Goal: Task Accomplishment & Management: Complete application form

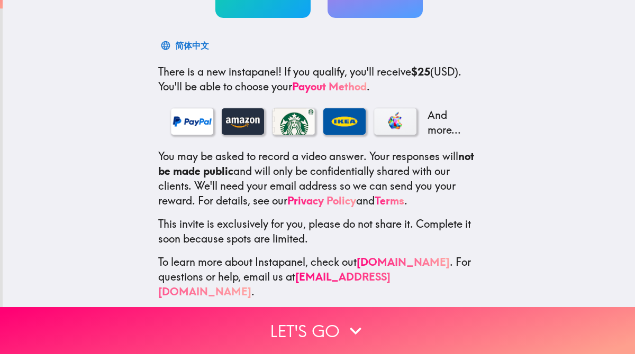
scroll to position [147, 0]
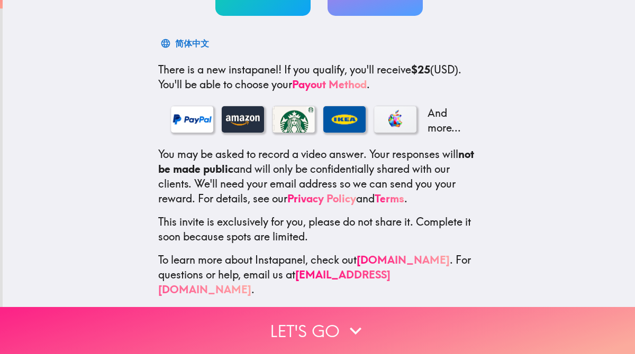
click at [344, 319] on icon "button" at bounding box center [355, 330] width 23 height 23
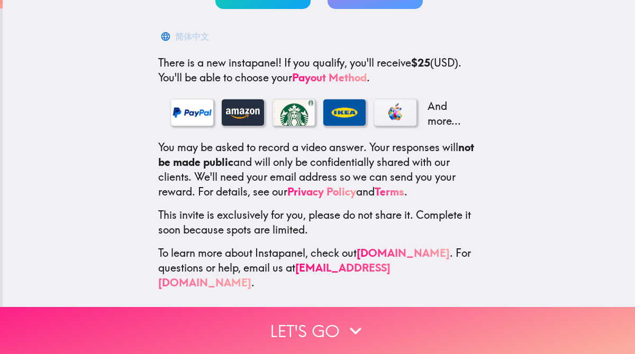
scroll to position [0, 0]
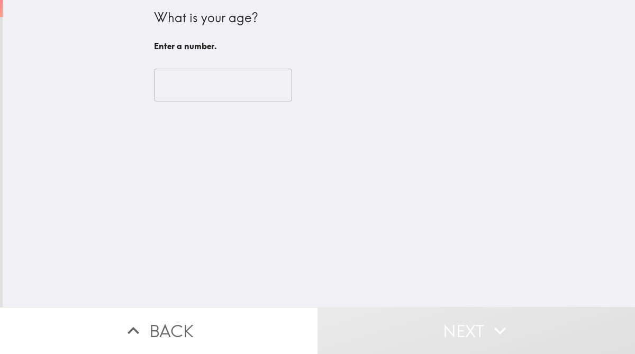
click at [224, 89] on input "number" at bounding box center [223, 85] width 138 height 33
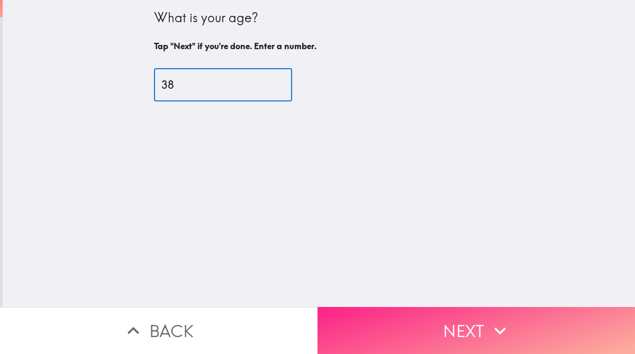
type input "38"
click at [418, 320] on button "Next" at bounding box center [475, 330] width 317 height 47
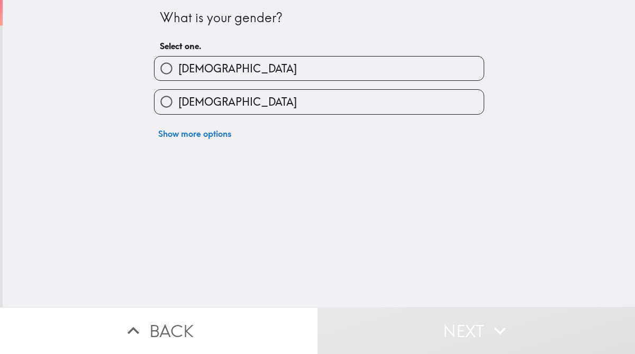
click at [154, 104] on input "[DEMOGRAPHIC_DATA]" at bounding box center [166, 102] width 24 height 24
radio input "true"
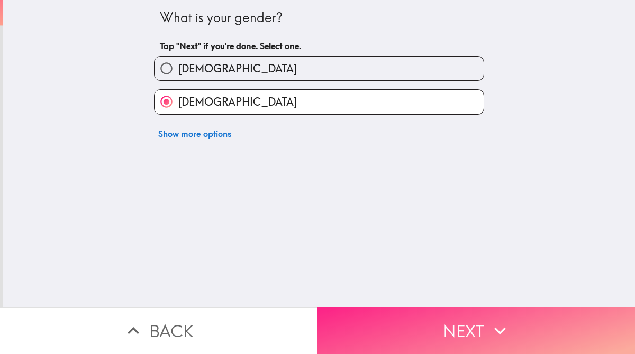
click at [433, 326] on button "Next" at bounding box center [475, 330] width 317 height 47
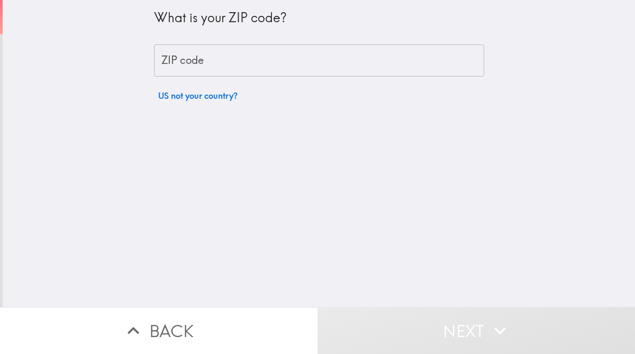
click at [242, 66] on input "ZIP code" at bounding box center [319, 60] width 330 height 33
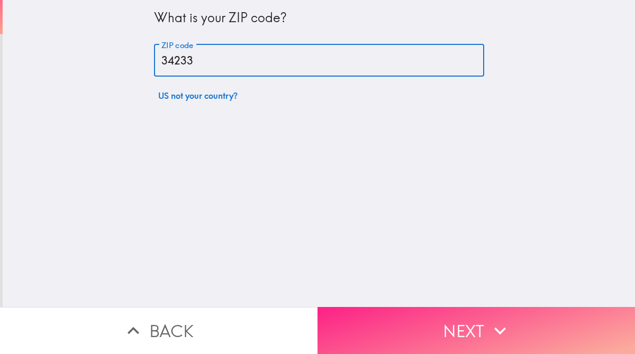
type input "34233"
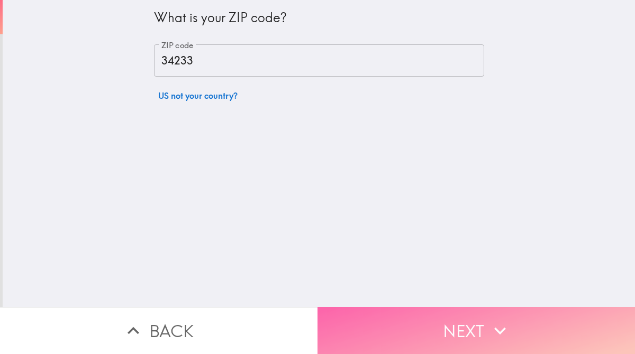
click at [436, 322] on button "Next" at bounding box center [475, 330] width 317 height 47
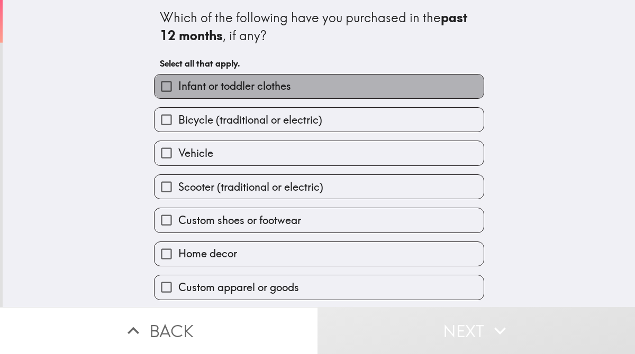
click at [207, 88] on span "Infant or toddler clothes" at bounding box center [234, 86] width 113 height 15
click at [178, 88] on input "Infant or toddler clothes" at bounding box center [166, 87] width 24 height 24
checkbox input "true"
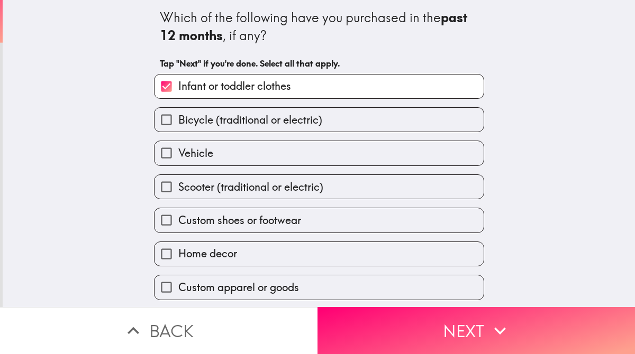
click at [187, 154] on span "Vehicle" at bounding box center [195, 153] width 35 height 15
click at [178, 154] on input "Vehicle" at bounding box center [166, 153] width 24 height 24
checkbox input "true"
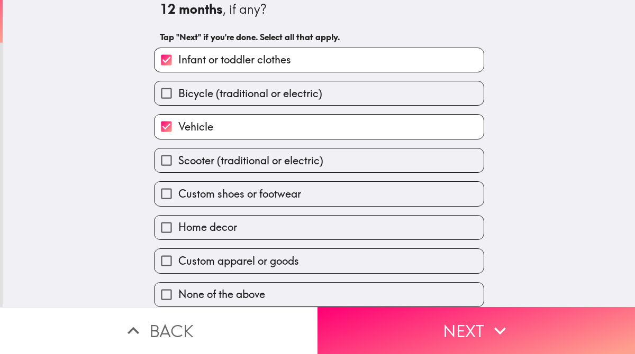
scroll to position [39, 0]
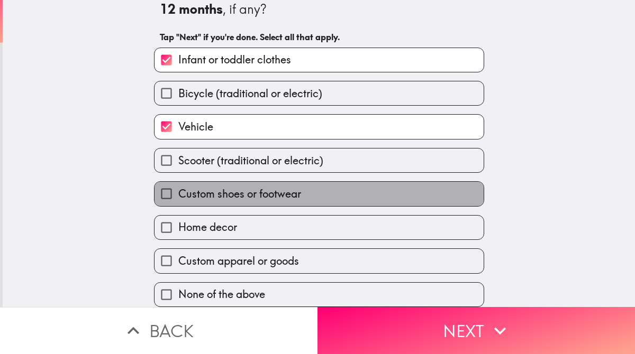
click at [189, 187] on span "Custom shoes or footwear" at bounding box center [239, 194] width 123 height 15
click at [178, 185] on input "Custom shoes or footwear" at bounding box center [166, 194] width 24 height 24
checkbox input "true"
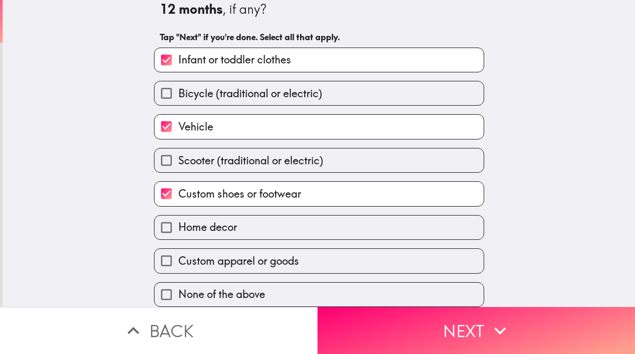
click at [157, 257] on input "Custom apparel or goods" at bounding box center [166, 261] width 24 height 24
checkbox input "true"
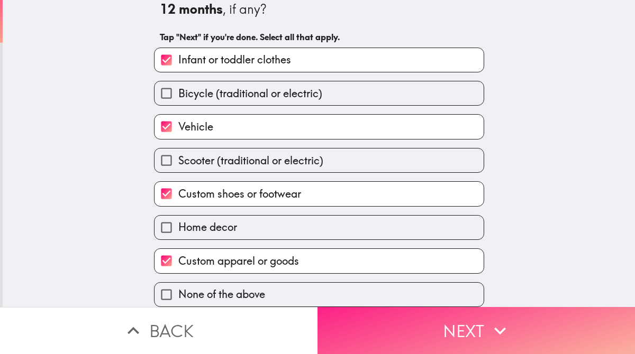
click at [411, 323] on button "Next" at bounding box center [475, 330] width 317 height 47
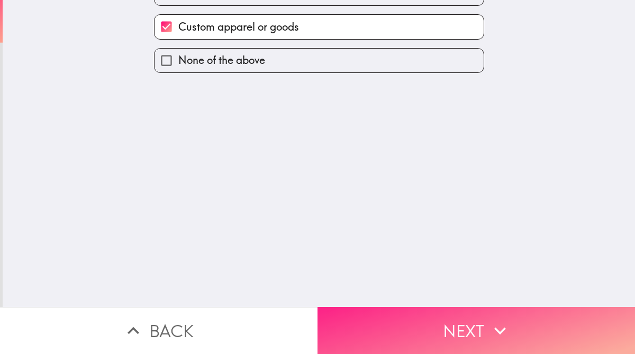
scroll to position [0, 0]
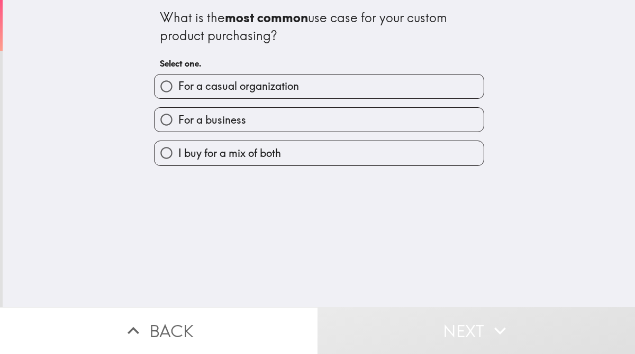
click at [184, 86] on span "For a casual organization" at bounding box center [238, 86] width 121 height 15
click at [178, 86] on input "For a casual organization" at bounding box center [166, 87] width 24 height 24
radio input "true"
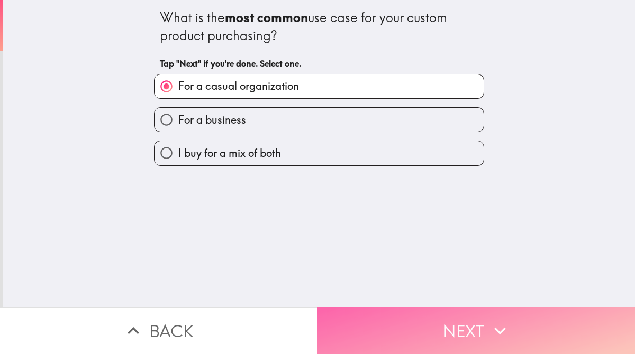
click at [412, 307] on button "Next" at bounding box center [475, 330] width 317 height 47
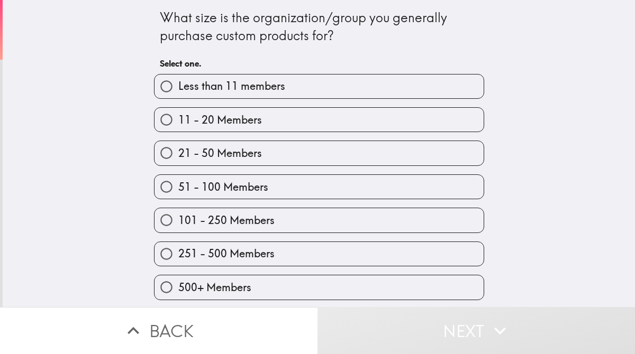
click at [248, 150] on span "21 - 50 Members" at bounding box center [220, 153] width 84 height 15
click at [178, 150] on input "21 - 50 Members" at bounding box center [166, 153] width 24 height 24
radio input "true"
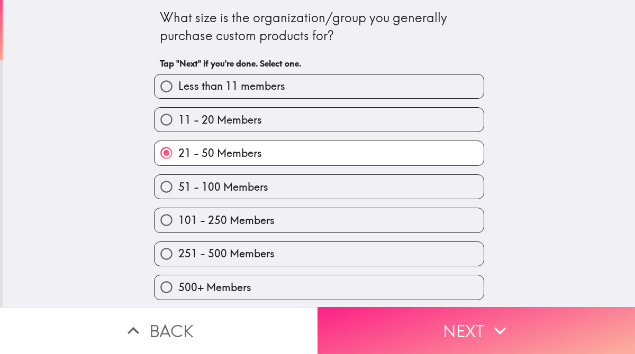
click at [433, 324] on button "Next" at bounding box center [475, 330] width 317 height 47
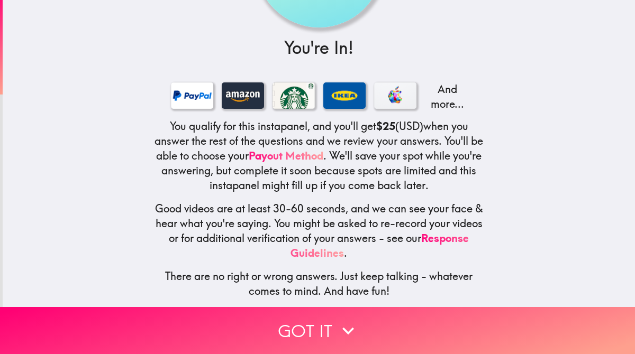
scroll to position [124, 0]
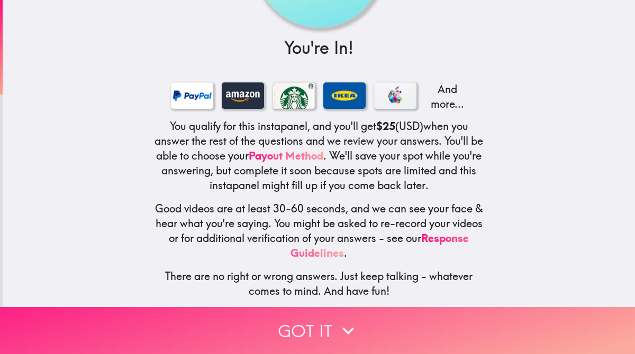
click at [336, 333] on icon "button" at bounding box center [347, 330] width 23 height 23
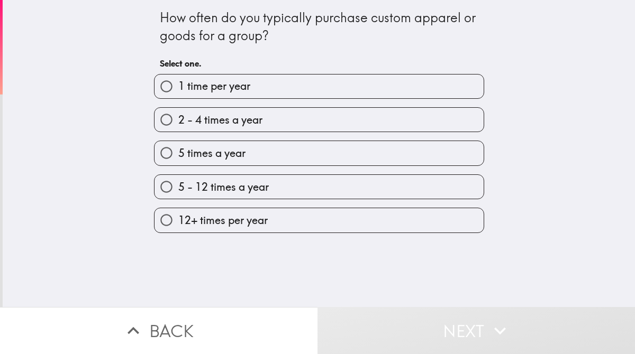
click at [206, 121] on span "2 - 4 times a year" at bounding box center [220, 120] width 84 height 15
click at [178, 121] on input "2 - 4 times a year" at bounding box center [166, 120] width 24 height 24
radio input "true"
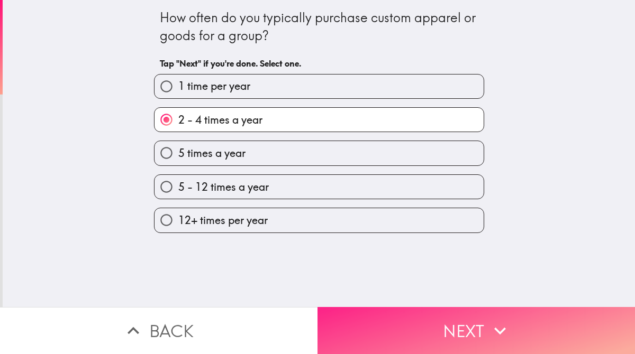
click at [403, 324] on button "Next" at bounding box center [475, 330] width 317 height 47
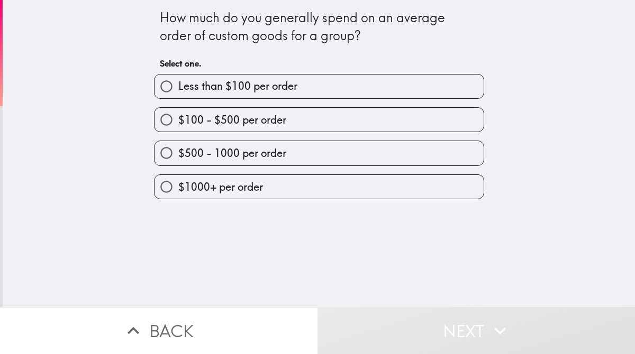
click at [252, 163] on label "$500 - 1000 per order" at bounding box center [318, 153] width 329 height 24
click at [178, 163] on input "$500 - 1000 per order" at bounding box center [166, 153] width 24 height 24
radio input "true"
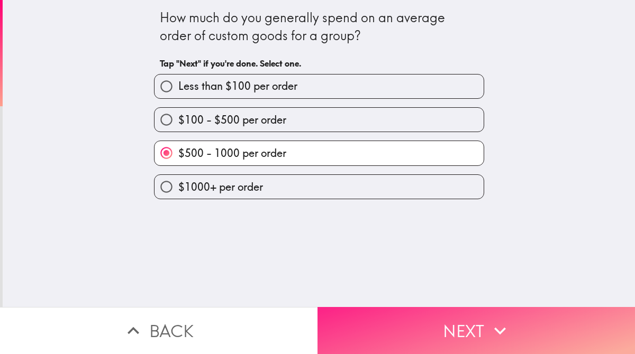
click at [405, 307] on button "Next" at bounding box center [475, 330] width 317 height 47
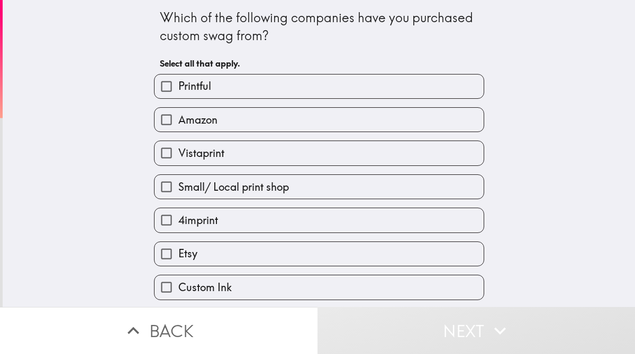
click at [275, 164] on label "Vistaprint" at bounding box center [318, 153] width 329 height 24
click at [178, 164] on input "Vistaprint" at bounding box center [166, 153] width 24 height 24
checkbox input "true"
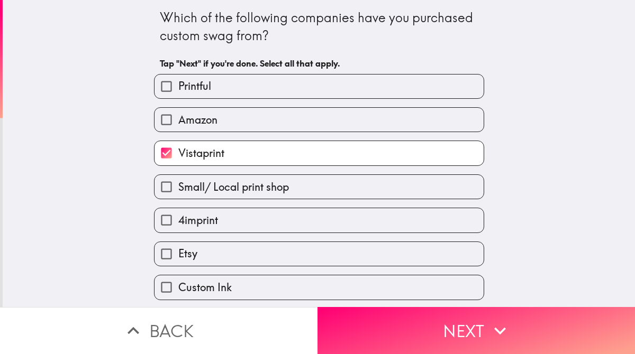
click at [268, 198] on label "Small/ Local print shop" at bounding box center [318, 187] width 329 height 24
click at [178, 198] on input "Small/ Local print shop" at bounding box center [166, 187] width 24 height 24
checkbox input "true"
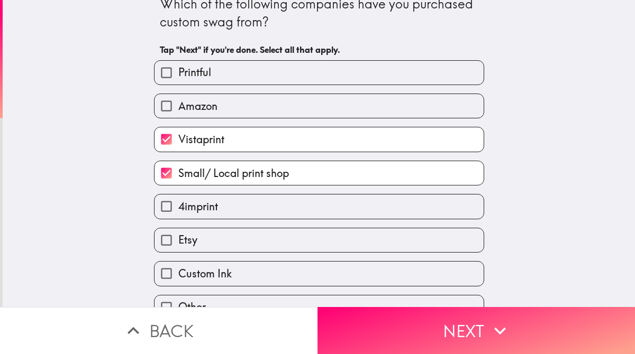
scroll to position [11, 0]
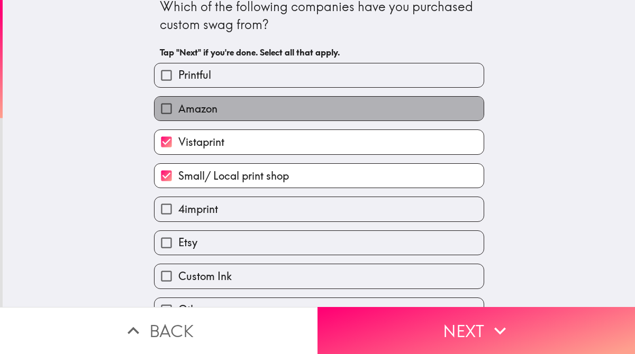
click at [245, 117] on label "Amazon" at bounding box center [318, 109] width 329 height 24
click at [178, 117] on input "Amazon" at bounding box center [166, 109] width 24 height 24
checkbox input "true"
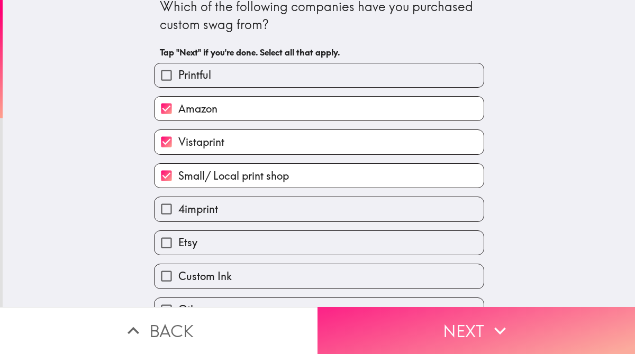
click at [394, 327] on button "Next" at bounding box center [475, 330] width 317 height 47
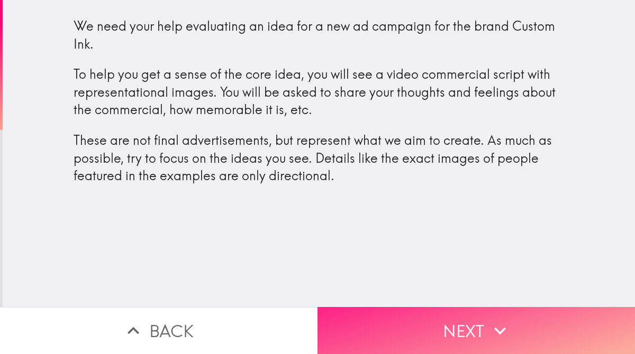
click at [413, 324] on button "Next" at bounding box center [475, 330] width 317 height 47
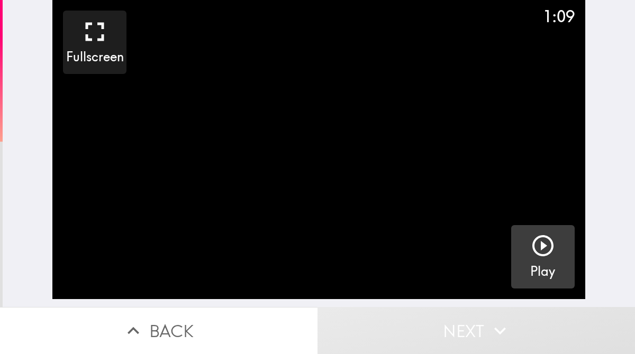
click at [533, 260] on div "button" at bounding box center [542, 248] width 25 height 30
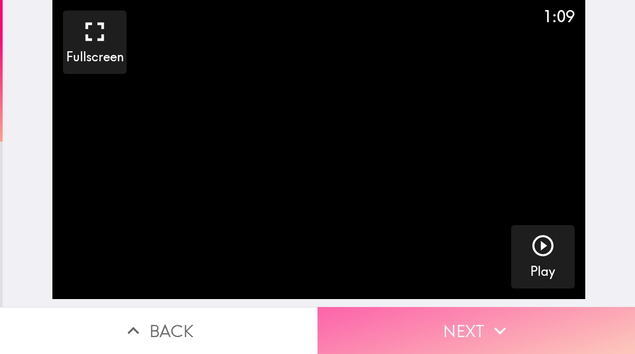
click at [390, 314] on button "Next" at bounding box center [475, 330] width 317 height 47
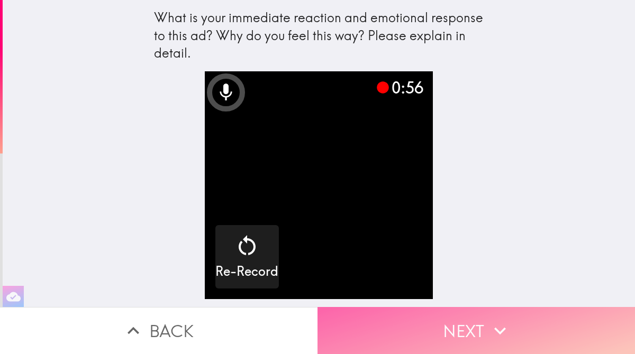
click at [424, 314] on button "Next" at bounding box center [475, 330] width 317 height 47
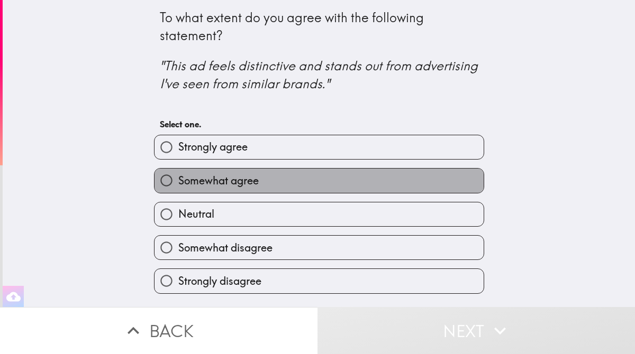
click at [229, 177] on span "Somewhat agree" at bounding box center [218, 180] width 80 height 15
click at [178, 177] on input "Somewhat agree" at bounding box center [166, 181] width 24 height 24
radio input "true"
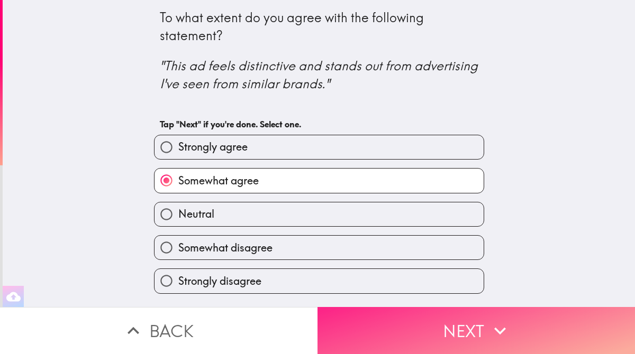
click at [486, 336] on button "Next" at bounding box center [475, 330] width 317 height 47
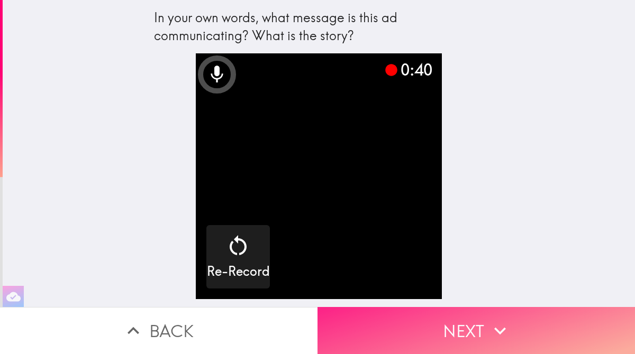
click at [492, 319] on icon "button" at bounding box center [499, 330] width 23 height 23
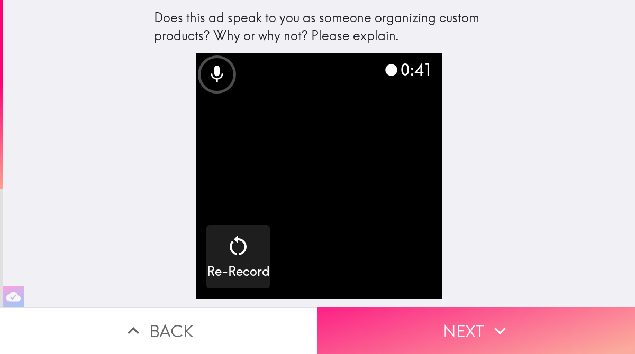
click at [488, 332] on icon "button" at bounding box center [499, 330] width 23 height 23
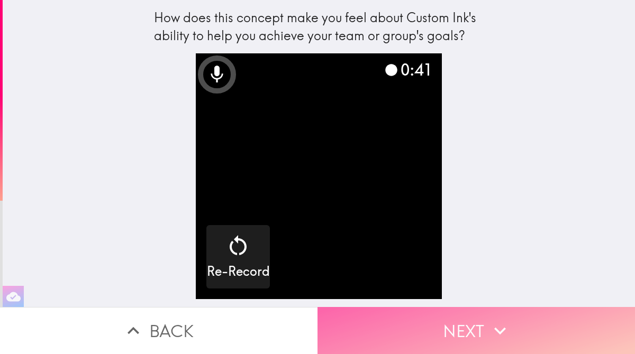
click at [488, 332] on icon "button" at bounding box center [499, 330] width 23 height 23
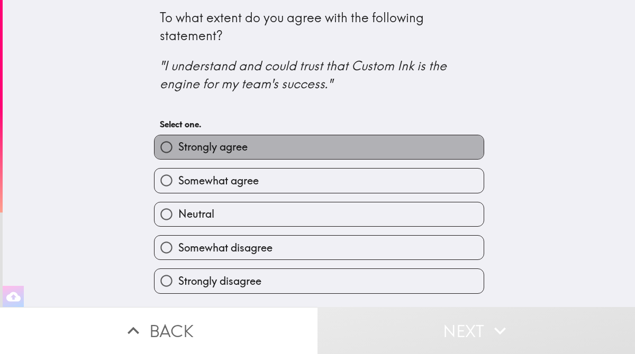
click at [274, 151] on label "Strongly agree" at bounding box center [318, 147] width 329 height 24
click at [178, 151] on input "Strongly agree" at bounding box center [166, 147] width 24 height 24
radio input "true"
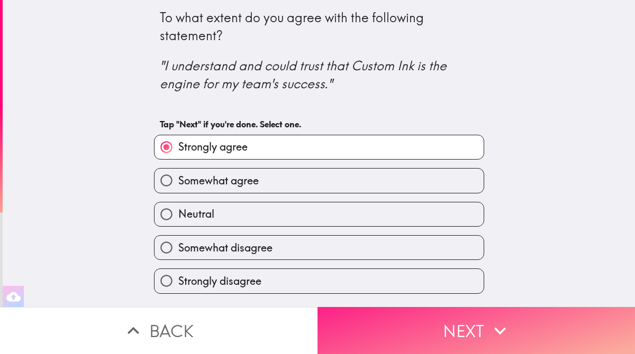
click at [428, 328] on button "Next" at bounding box center [475, 330] width 317 height 47
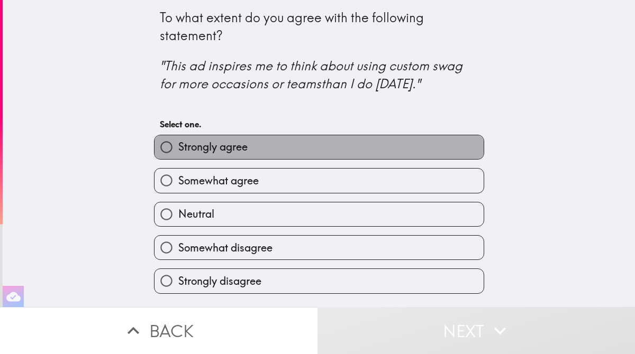
click at [271, 147] on label "Strongly agree" at bounding box center [318, 147] width 329 height 24
click at [178, 147] on input "Strongly agree" at bounding box center [166, 147] width 24 height 24
radio input "true"
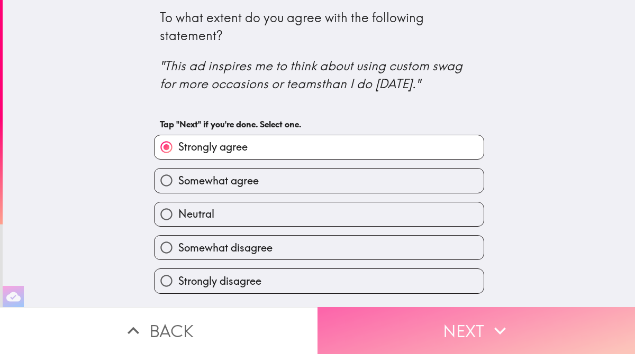
click at [420, 334] on button "Next" at bounding box center [475, 330] width 317 height 47
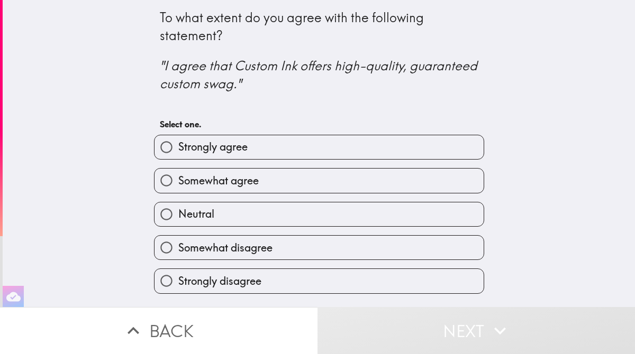
click at [277, 179] on label "Somewhat agree" at bounding box center [318, 181] width 329 height 24
click at [178, 179] on input "Somewhat agree" at bounding box center [166, 181] width 24 height 24
radio input "true"
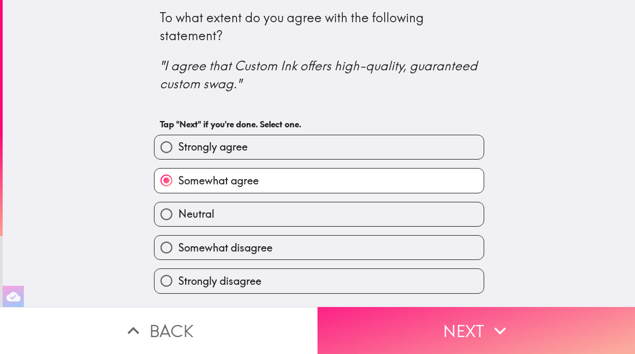
click at [405, 318] on button "Next" at bounding box center [475, 330] width 317 height 47
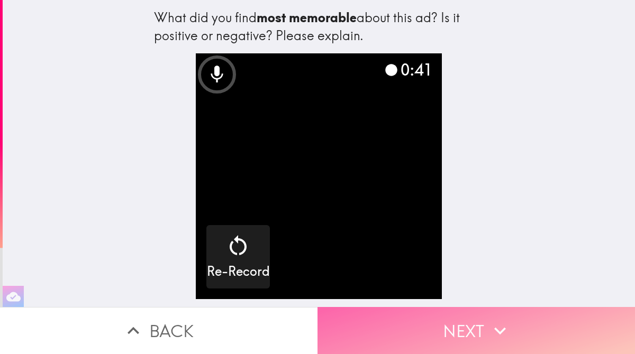
click at [474, 318] on button "Next" at bounding box center [475, 330] width 317 height 47
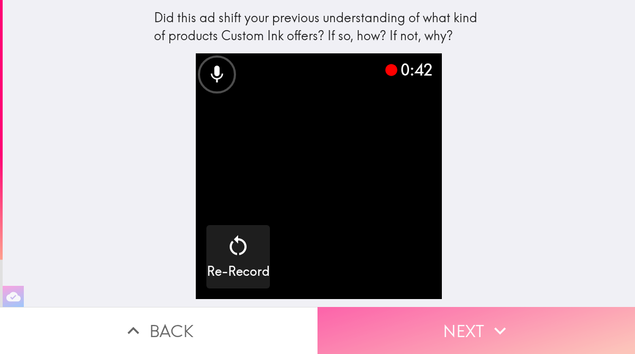
click at [471, 329] on button "Next" at bounding box center [475, 330] width 317 height 47
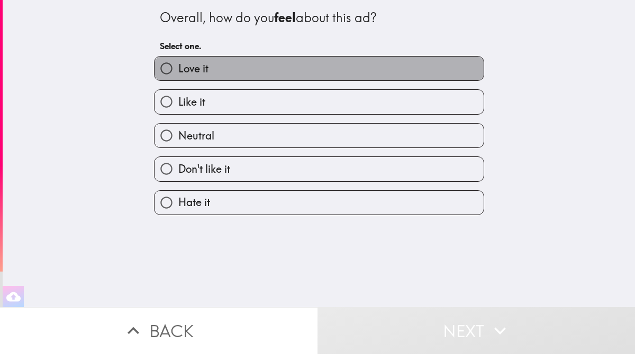
click at [304, 74] on label "Love it" at bounding box center [318, 69] width 329 height 24
click at [178, 74] on input "Love it" at bounding box center [166, 69] width 24 height 24
radio input "true"
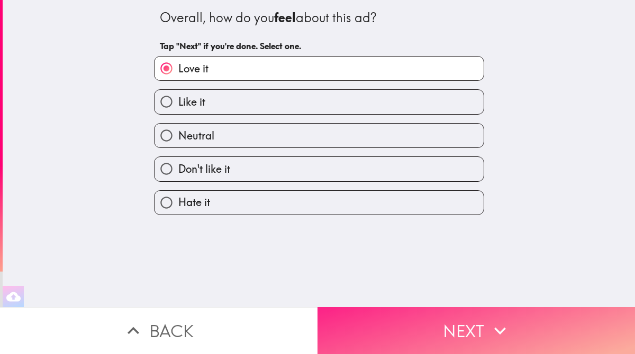
click at [458, 331] on button "Next" at bounding box center [475, 330] width 317 height 47
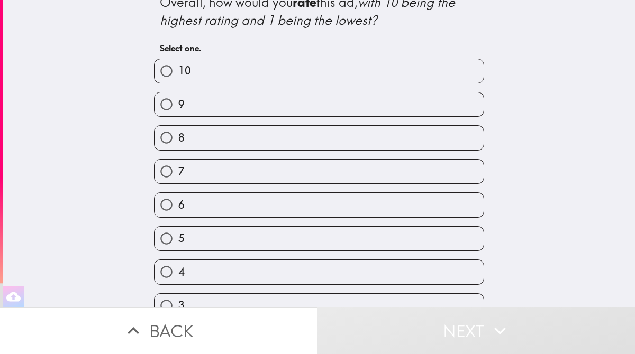
scroll to position [16, 0]
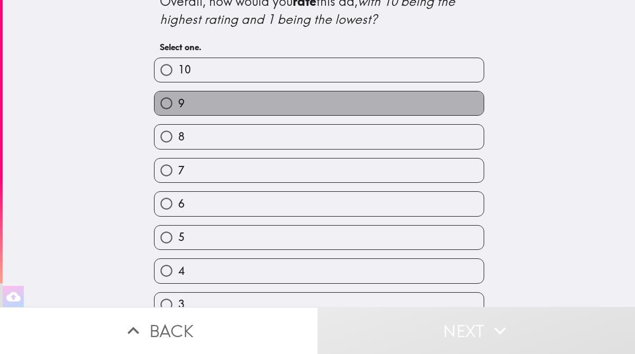
click at [306, 109] on label "9" at bounding box center [318, 104] width 329 height 24
click at [178, 109] on input "9" at bounding box center [166, 104] width 24 height 24
radio input "true"
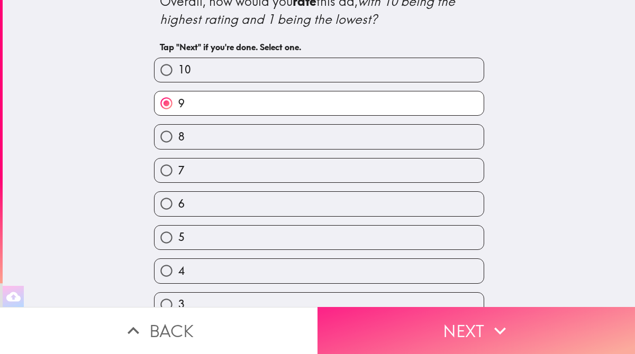
click at [466, 321] on button "Next" at bounding box center [475, 330] width 317 height 47
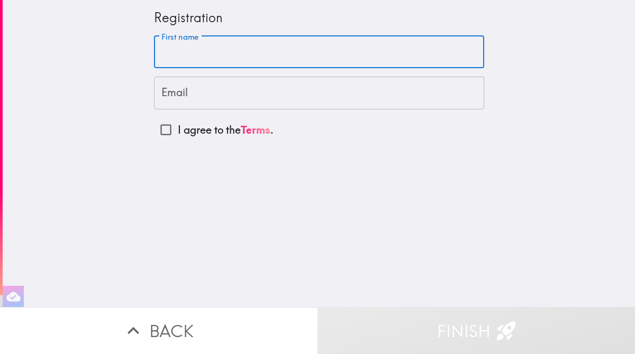
click at [242, 47] on input "First name" at bounding box center [319, 52] width 330 height 33
type input "[PERSON_NAME]"
type input "[EMAIL_ADDRESS][DOMAIN_NAME]"
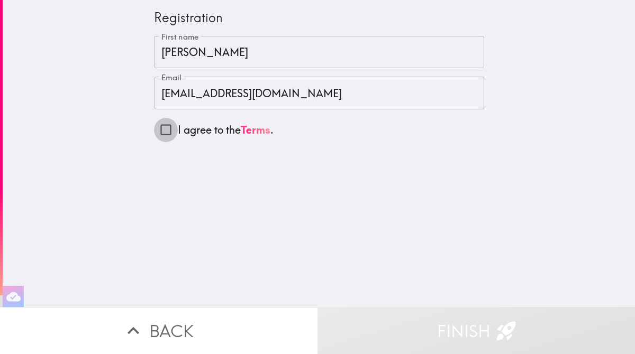
click at [154, 132] on input "I agree to the Terms ." at bounding box center [166, 130] width 24 height 24
checkbox input "true"
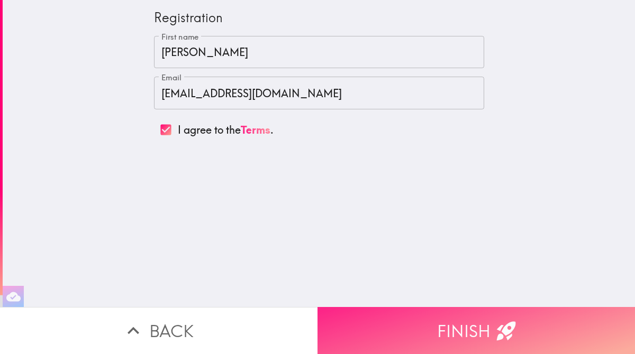
click at [478, 330] on button "Finish" at bounding box center [475, 330] width 317 height 47
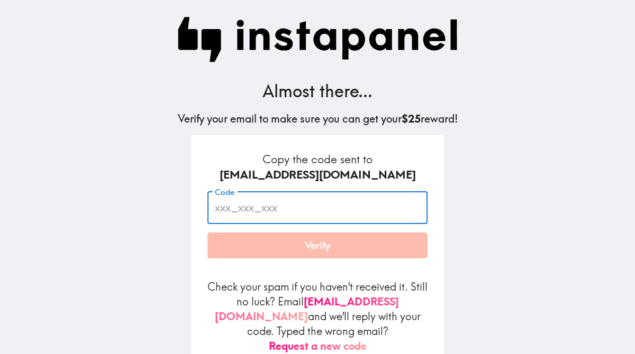
click at [294, 209] on input "Code" at bounding box center [317, 207] width 220 height 33
click at [335, 205] on input "DK5_RY2_K5e" at bounding box center [317, 207] width 220 height 33
type input "DK5_RY2_K5e"
click at [321, 244] on button "Verify" at bounding box center [317, 246] width 220 height 26
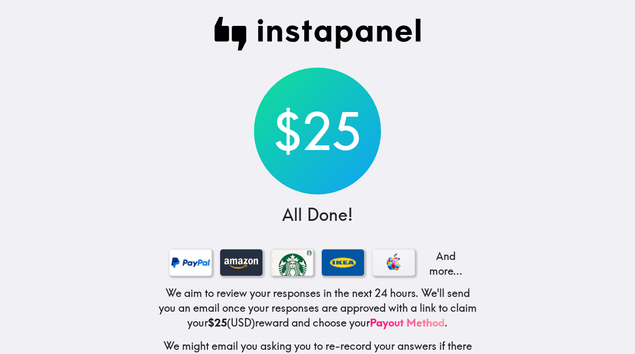
scroll to position [53, 0]
